Goal: Task Accomplishment & Management: Manage account settings

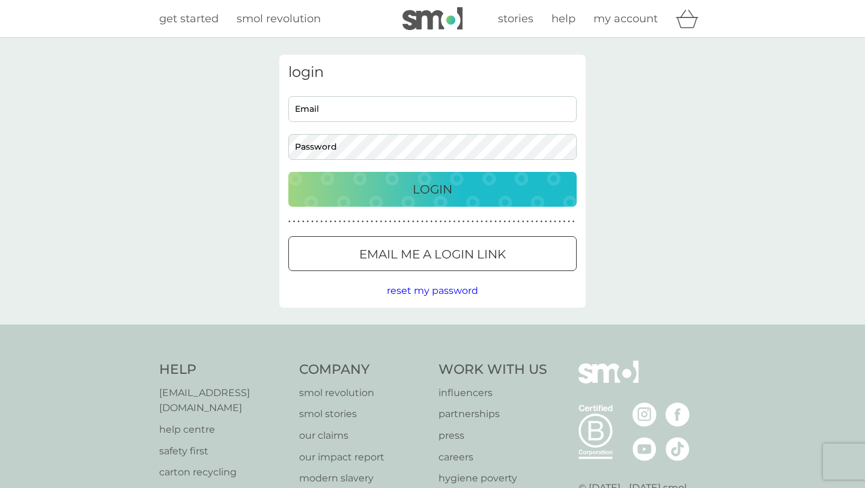
type input "debramoore1@hotmail.co.uk"
click at [426, 186] on p "Login" at bounding box center [433, 189] width 40 height 19
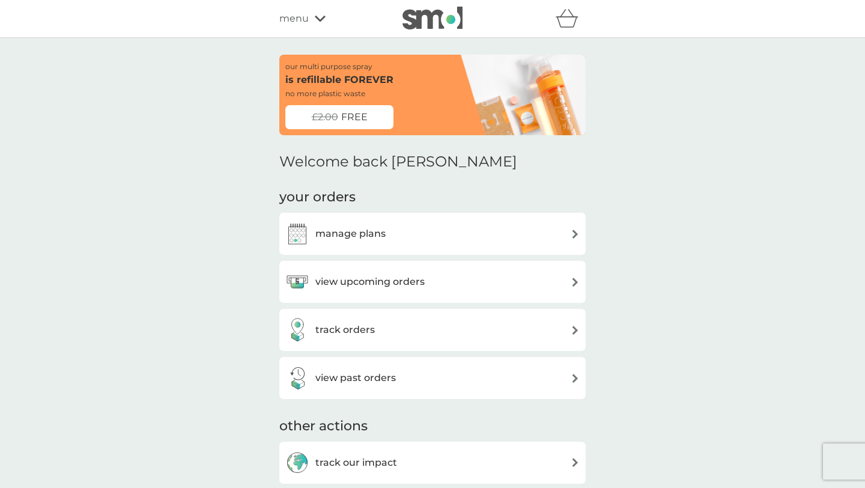
scroll to position [2, 0]
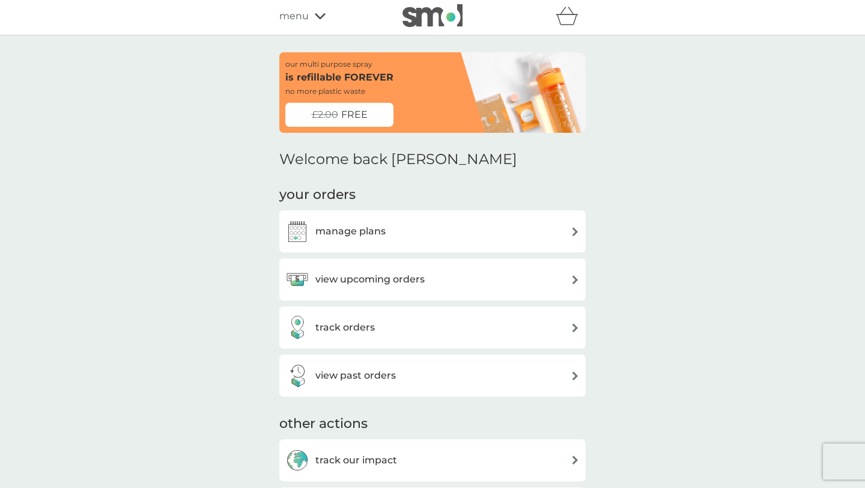
click at [371, 230] on h3 "manage plans" at bounding box center [350, 231] width 70 height 16
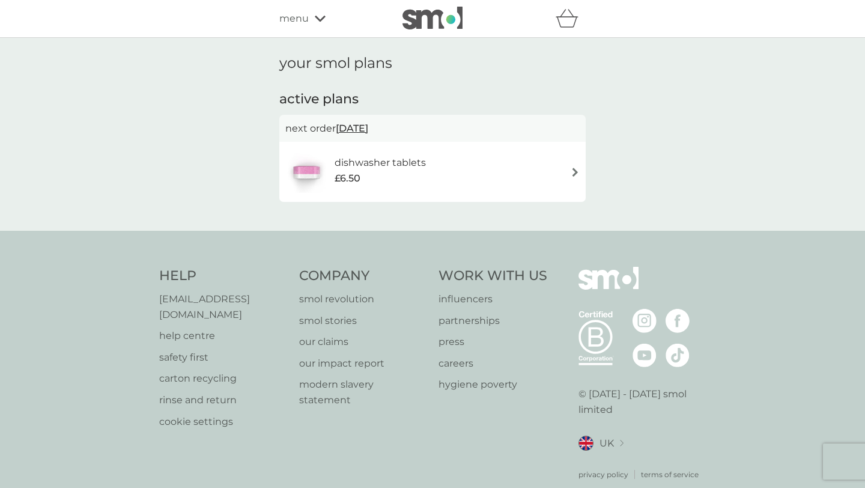
click at [576, 171] on img at bounding box center [575, 172] width 9 height 9
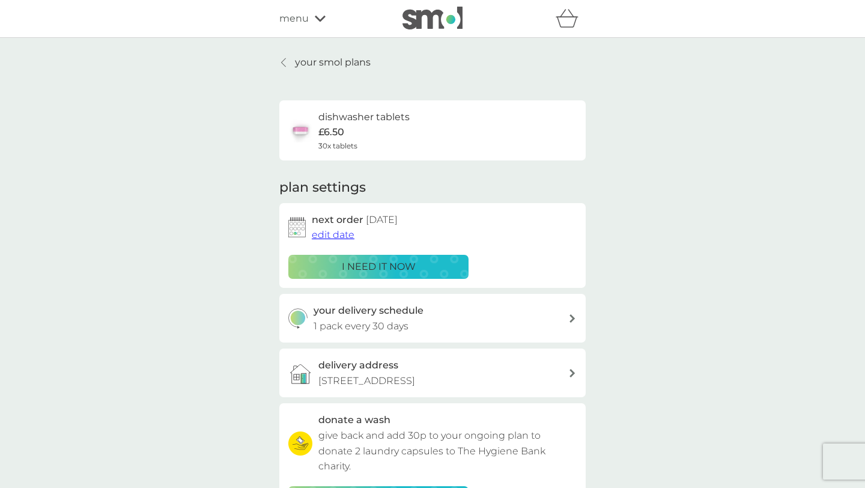
click at [339, 234] on span "edit date" at bounding box center [333, 234] width 43 height 11
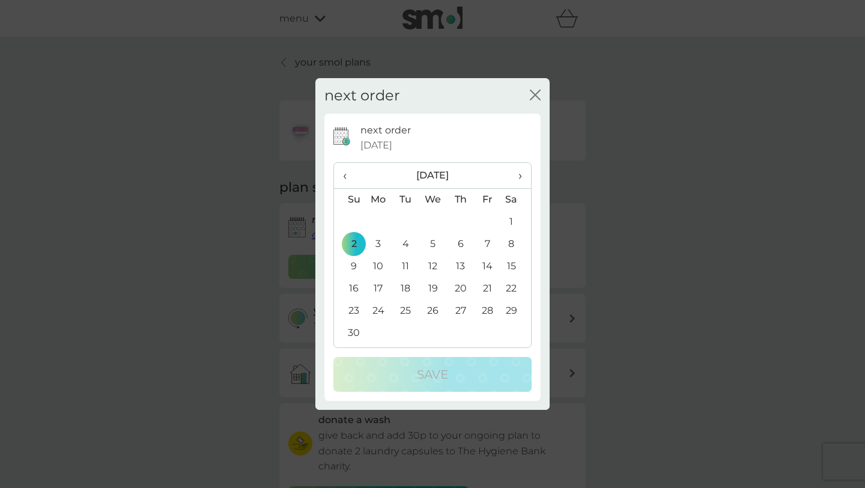
click at [521, 175] on span "›" at bounding box center [516, 175] width 12 height 25
click at [406, 222] on td "2" at bounding box center [405, 222] width 27 height 22
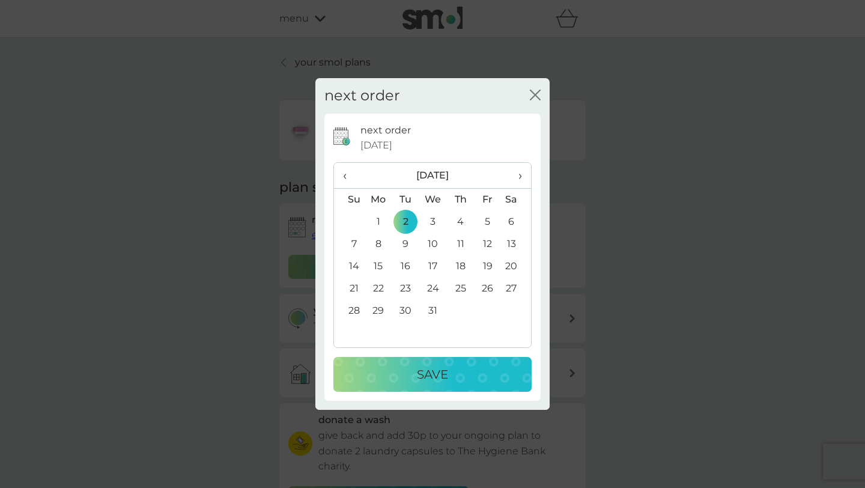
click at [436, 369] on p "Save" at bounding box center [432, 374] width 31 height 19
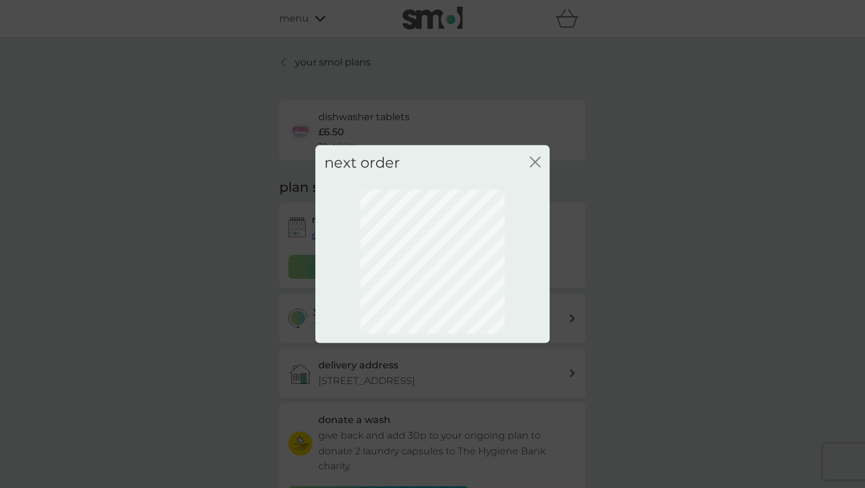
click at [533, 160] on icon "close" at bounding box center [533, 162] width 5 height 10
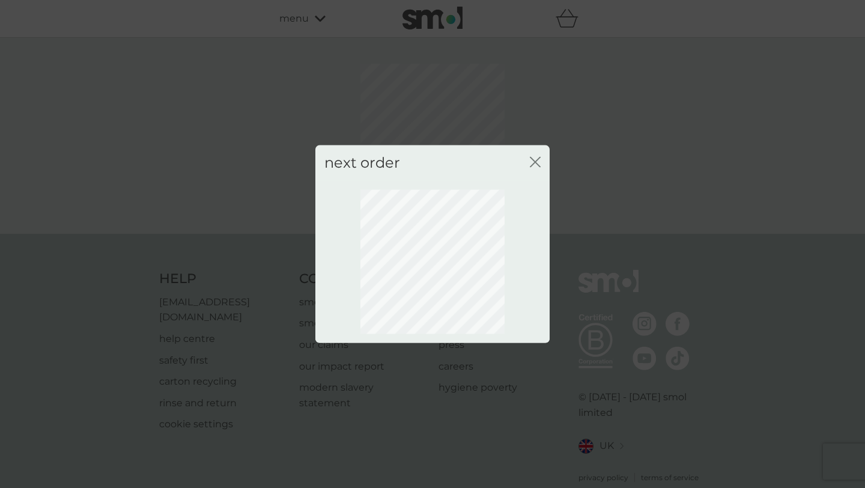
click at [533, 160] on icon "close" at bounding box center [533, 162] width 5 height 10
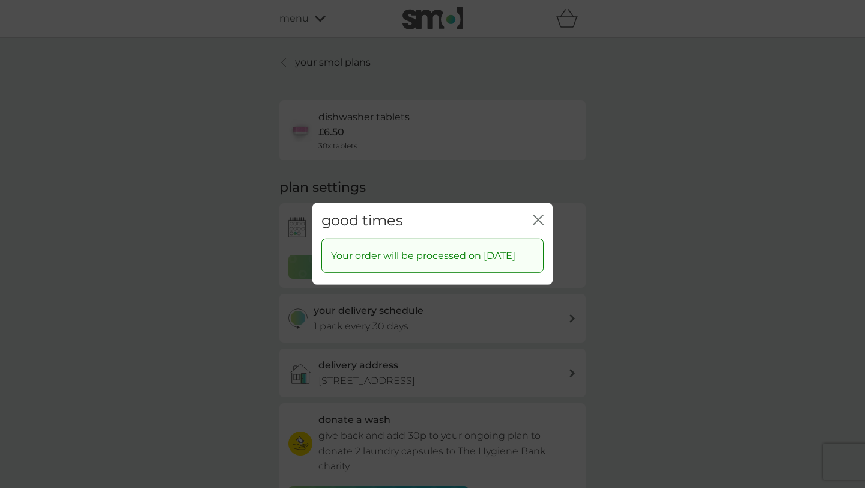
click at [538, 214] on icon "close" at bounding box center [538, 219] width 11 height 11
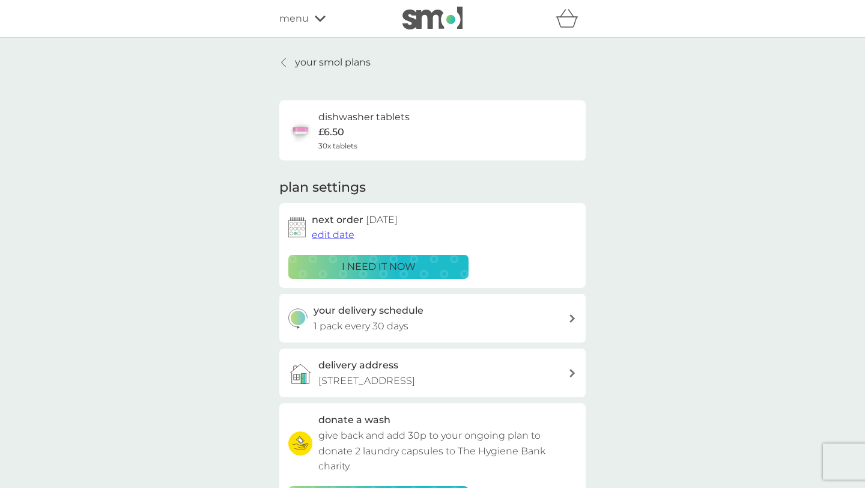
click at [318, 18] on icon at bounding box center [320, 19] width 11 height 6
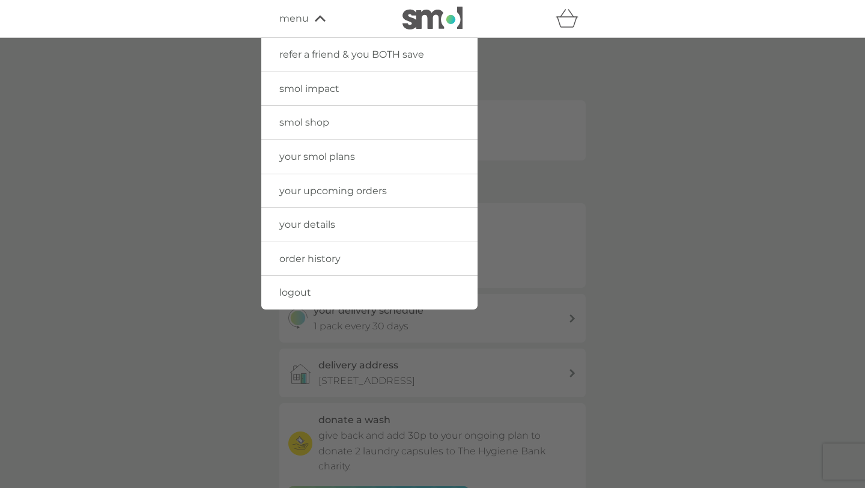
click at [294, 290] on span "logout" at bounding box center [295, 292] width 32 height 11
